Goal: Unclear

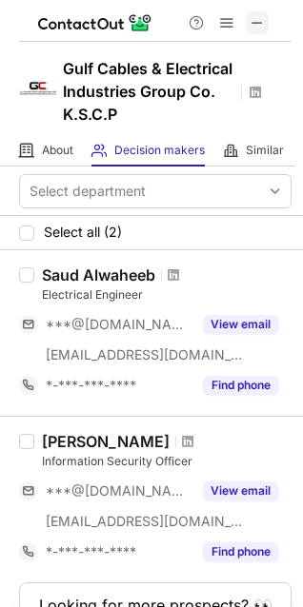
click at [259, 29] on span at bounding box center [256, 22] width 15 height 15
